Goal: Task Accomplishment & Management: Manage account settings

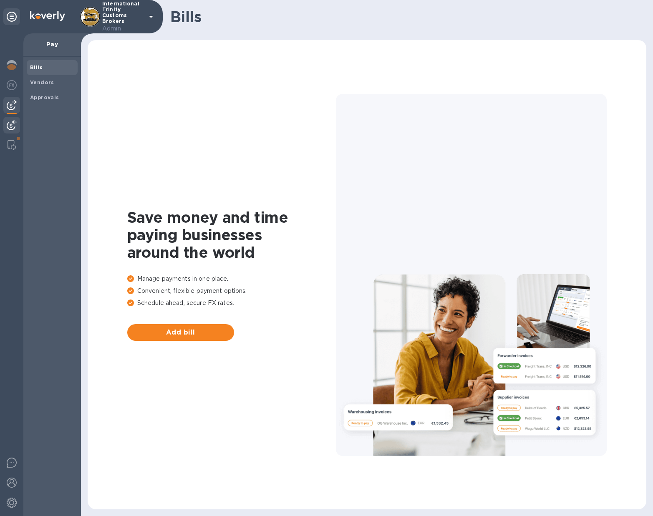
click at [15, 123] on img at bounding box center [12, 125] width 10 height 10
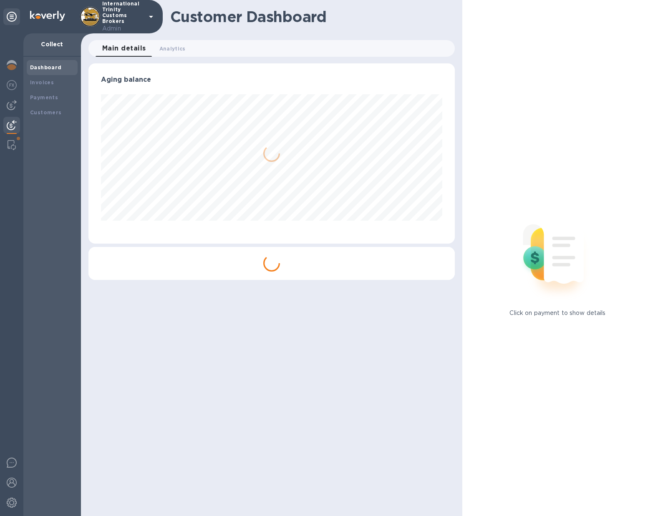
scroll to position [417217, 417035]
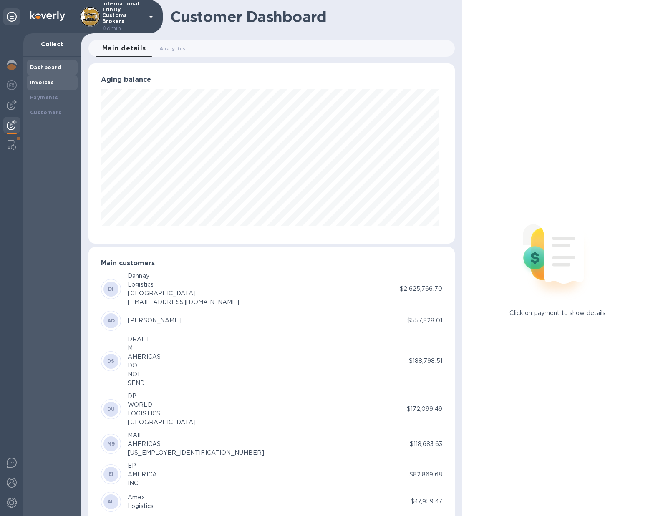
click at [38, 86] on div "Invoices" at bounding box center [52, 82] width 44 height 8
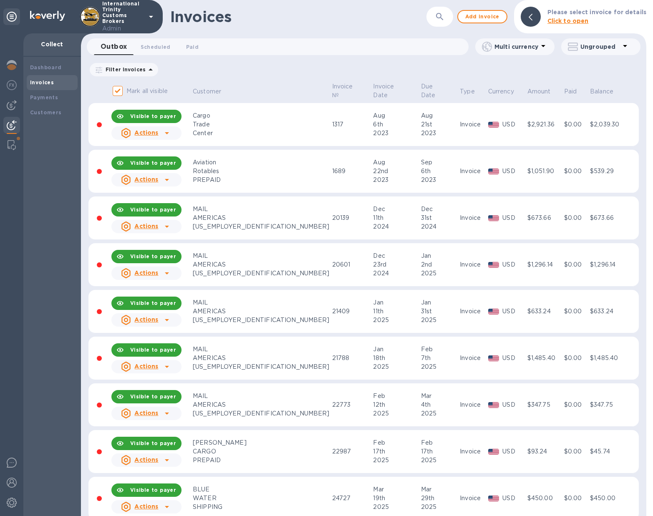
click at [626, 45] on icon at bounding box center [625, 46] width 4 height 2
click at [601, 66] on li "Group invoices by customer" at bounding box center [596, 68] width 107 height 27
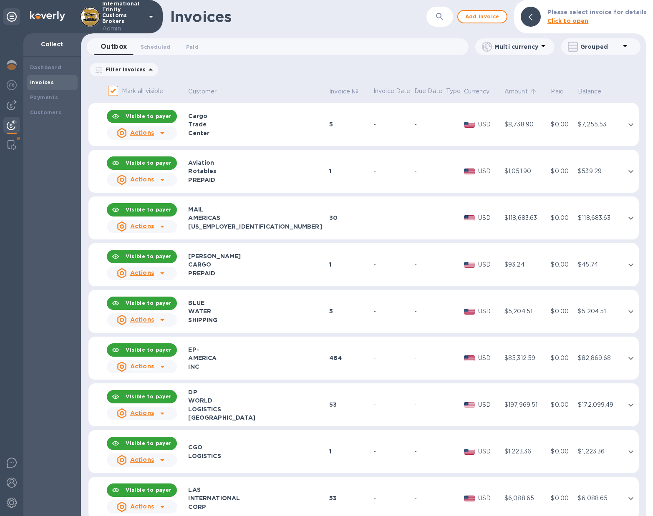
click at [530, 92] on icon at bounding box center [534, 92] width 8 height 8
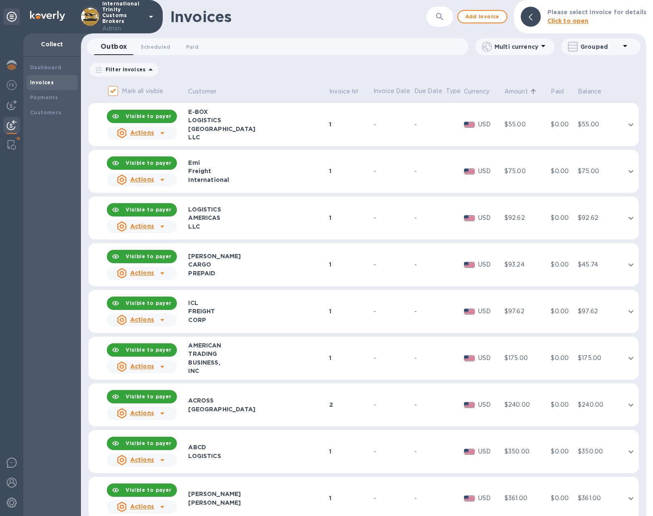
click at [530, 92] on icon at bounding box center [534, 92] width 8 height 8
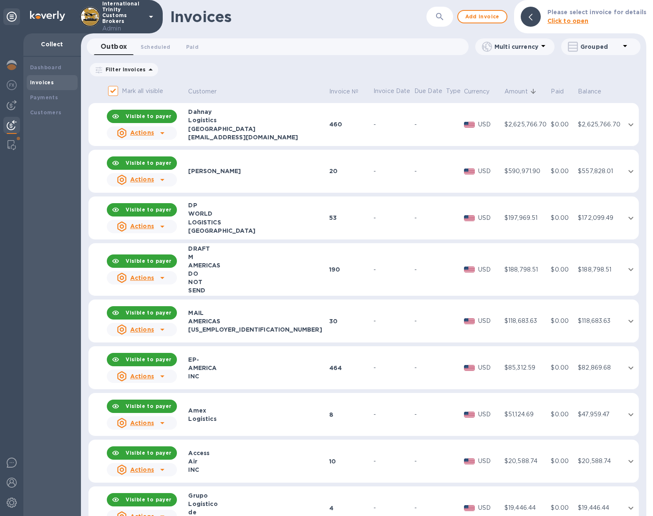
click at [613, 47] on p "Grouped" at bounding box center [601, 47] width 40 height 8
click at [319, 71] on div at bounding box center [326, 258] width 653 height 516
